Goal: Information Seeking & Learning: Learn about a topic

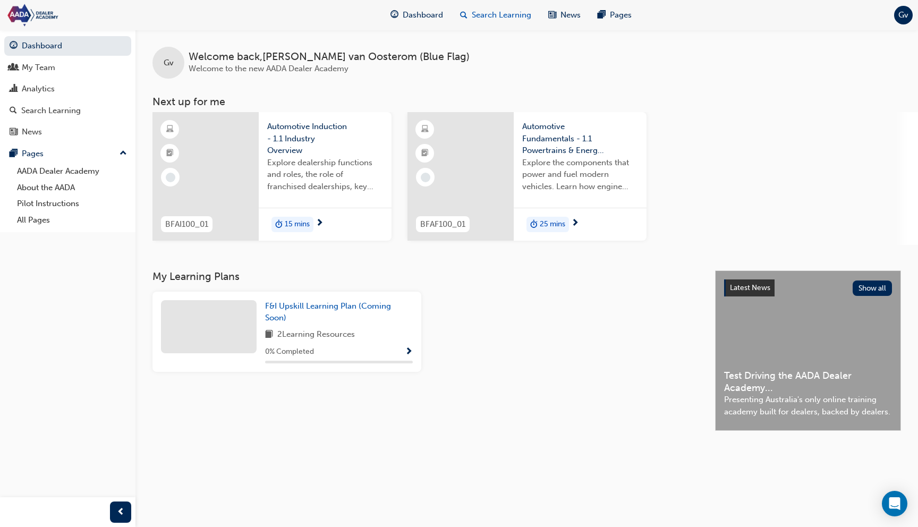
click at [479, 15] on span "Search Learning" at bounding box center [502, 15] width 60 height 12
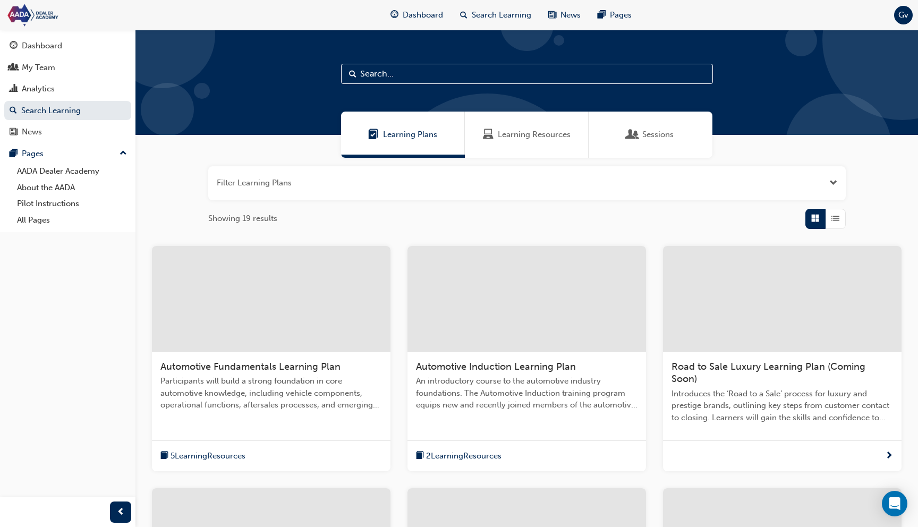
click at [390, 180] on button "button" at bounding box center [527, 183] width 638 height 34
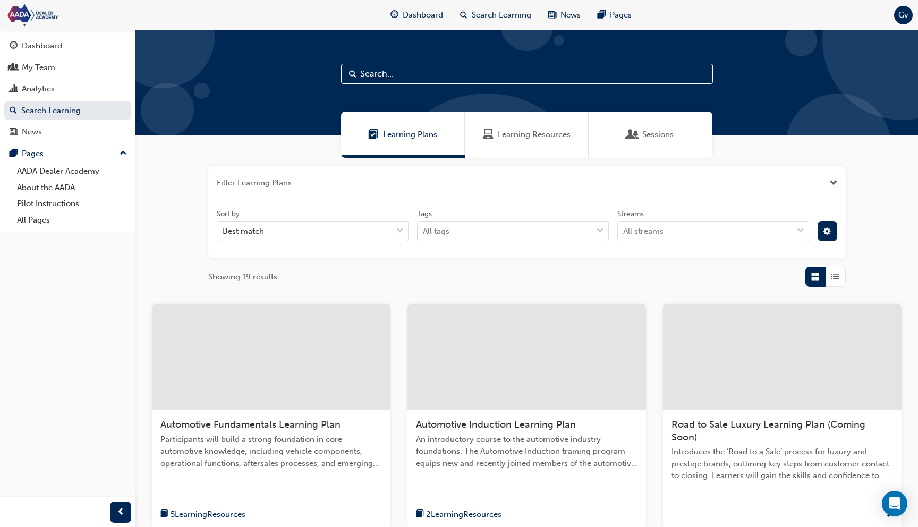
click at [444, 72] on input "text" at bounding box center [527, 74] width 372 height 20
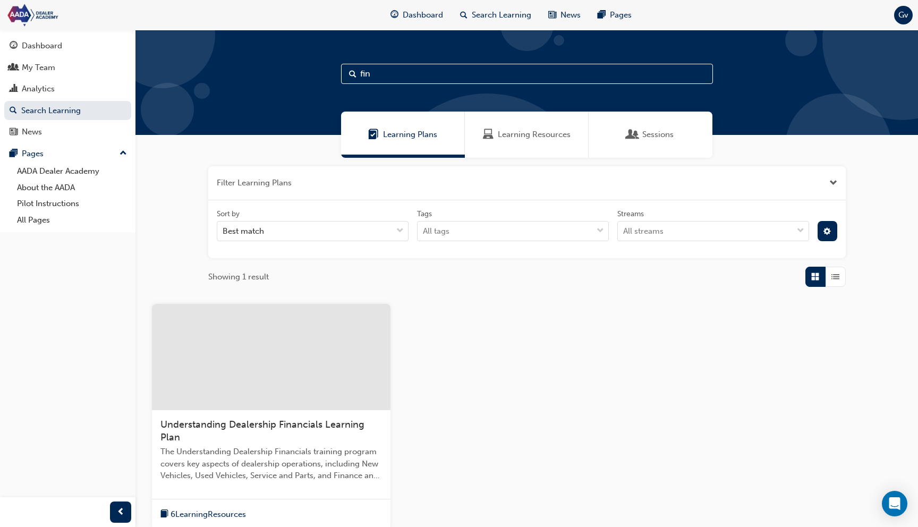
type input "fin"
click at [311, 376] on div at bounding box center [271, 357] width 239 height 106
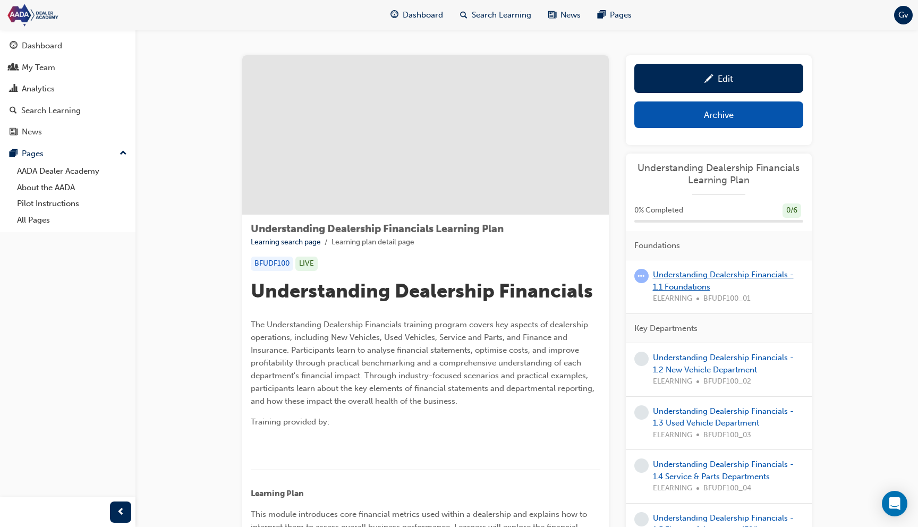
click at [668, 272] on link "Understanding Dealership Financials - 1.1 Foundations" at bounding box center [723, 281] width 141 height 22
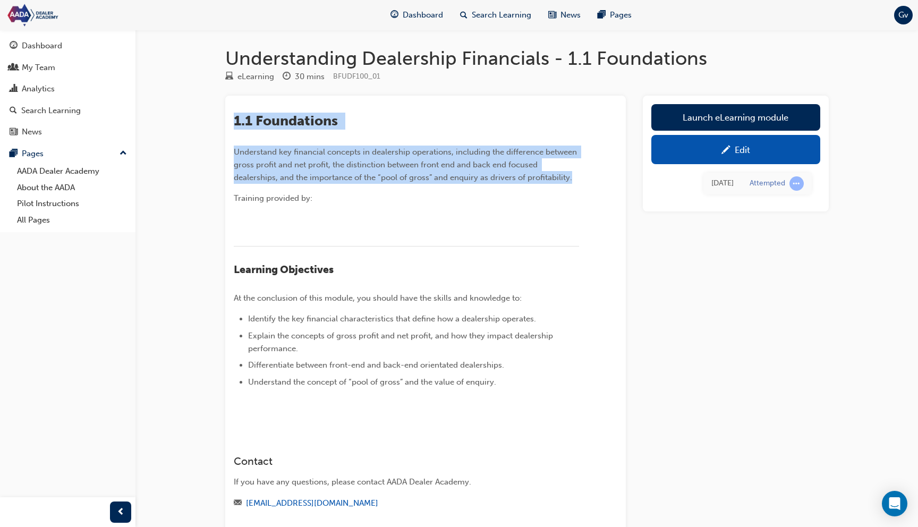
drag, startPoint x: 234, startPoint y: 123, endPoint x: 572, endPoint y: 181, distance: 342.5
click at [572, 181] on div "1.1 Foundations Understand key financial concepts in dealership operations, inc…" at bounding box center [406, 267] width 345 height 309
copy div "1.1 Foundations Understand key financial concepts in dealership operations, inc…"
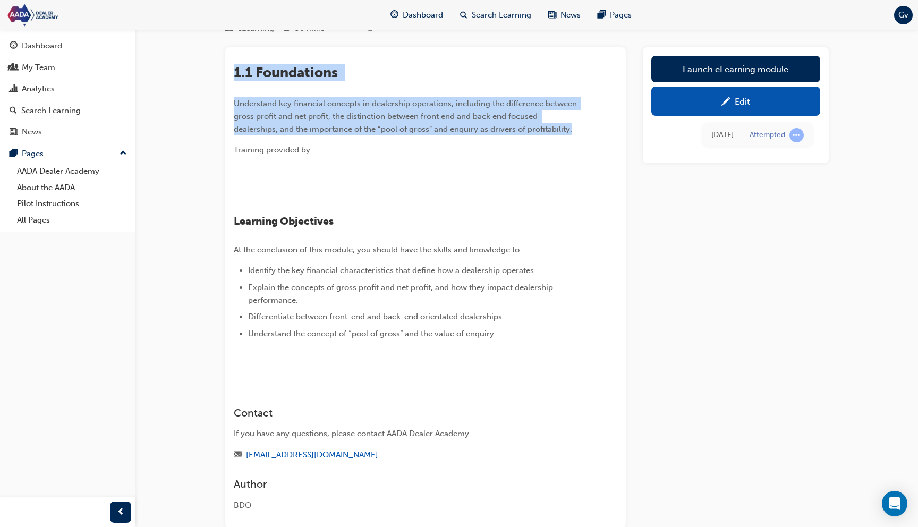
scroll to position [89, 0]
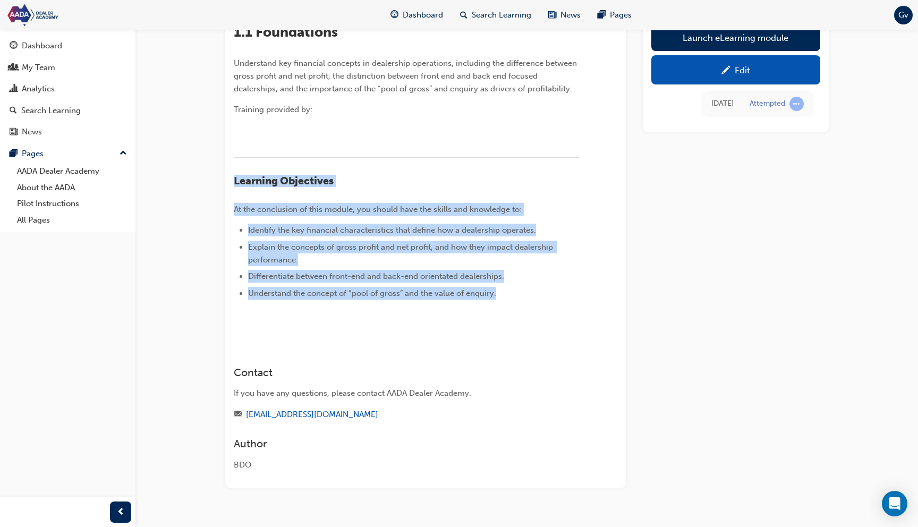
drag, startPoint x: 235, startPoint y: 200, endPoint x: 511, endPoint y: 311, distance: 296.9
click at [511, 311] on div "1.1 Foundations Understand key financial concepts in dealership operations, inc…" at bounding box center [406, 178] width 345 height 309
copy div "Learning Objectives At the conclusion of this module, you should have the skill…"
